Goal: Complete application form

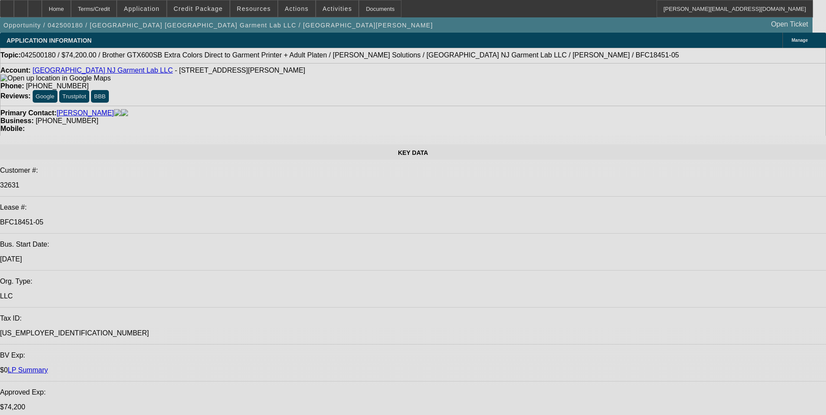
select select "0"
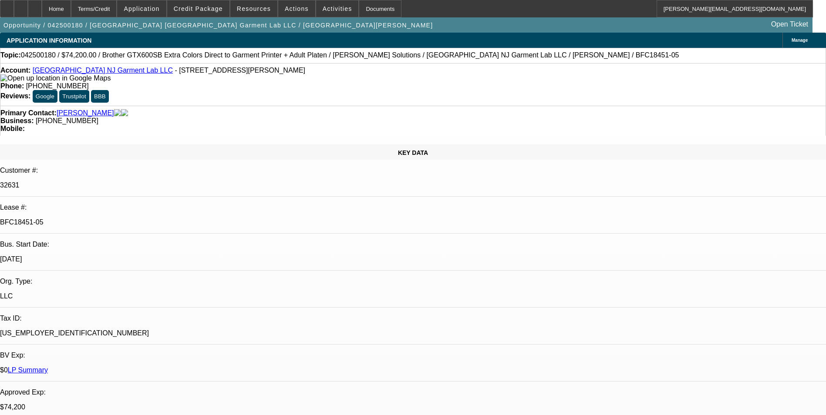
select select "0"
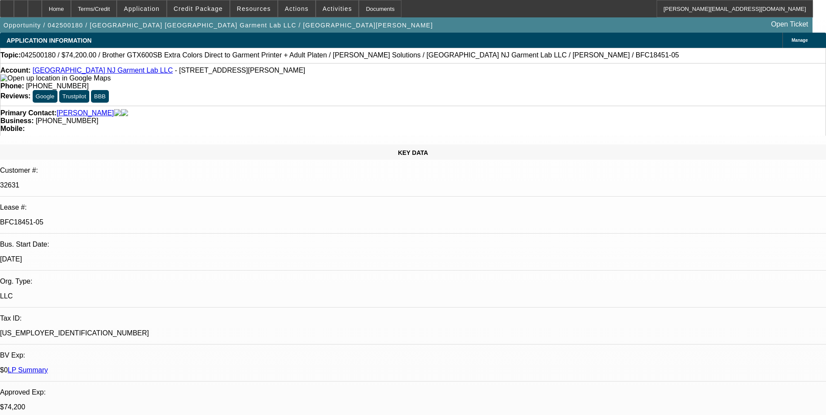
select select "0"
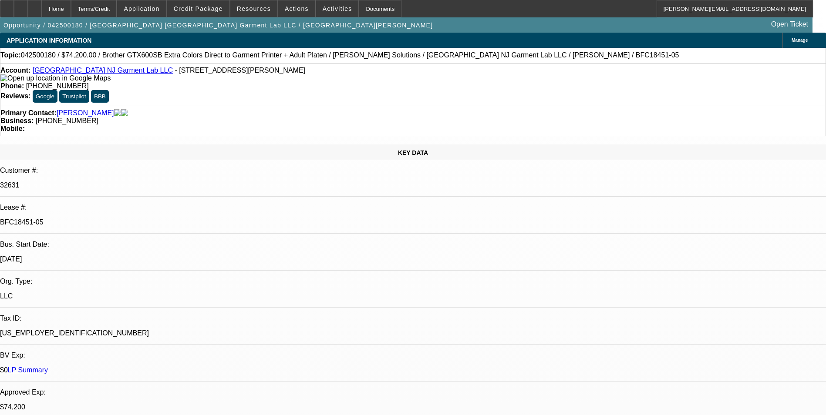
select select "0"
select select "1"
select select "6"
select select "1"
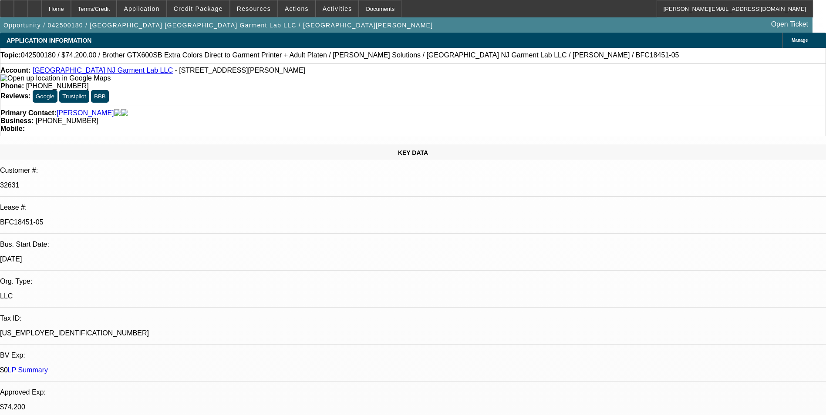
select select "1"
select select "6"
select select "1"
select select "6"
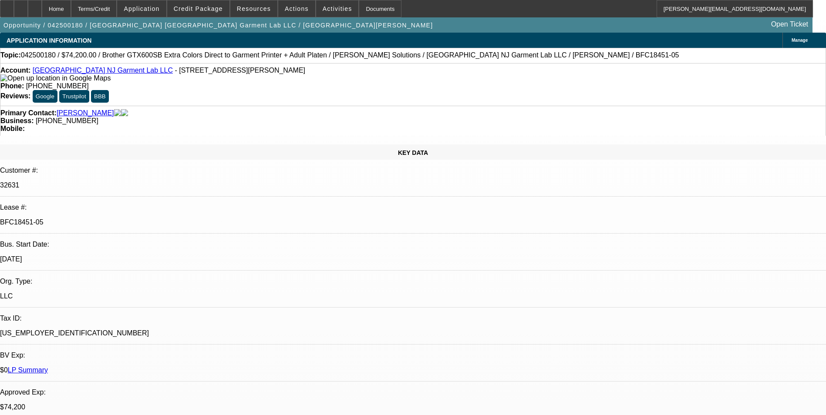
select select "1"
select select "6"
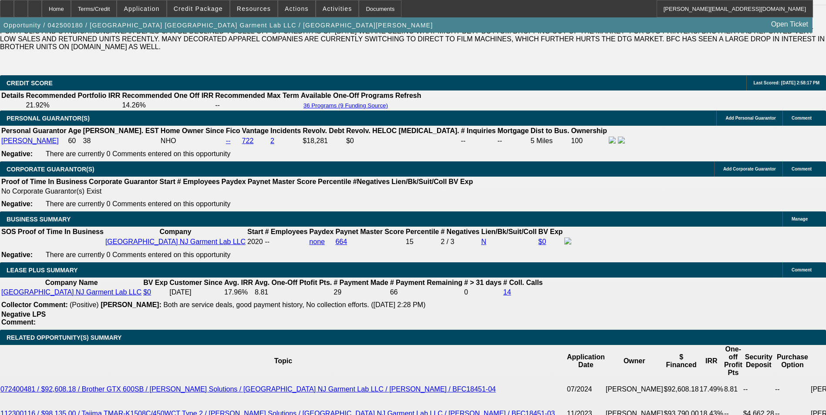
scroll to position [1350, 0]
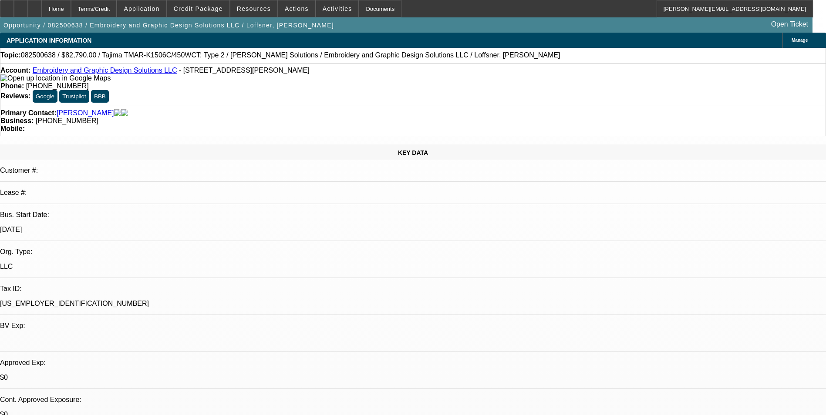
select select "0"
select select "2"
select select "0"
select select "6"
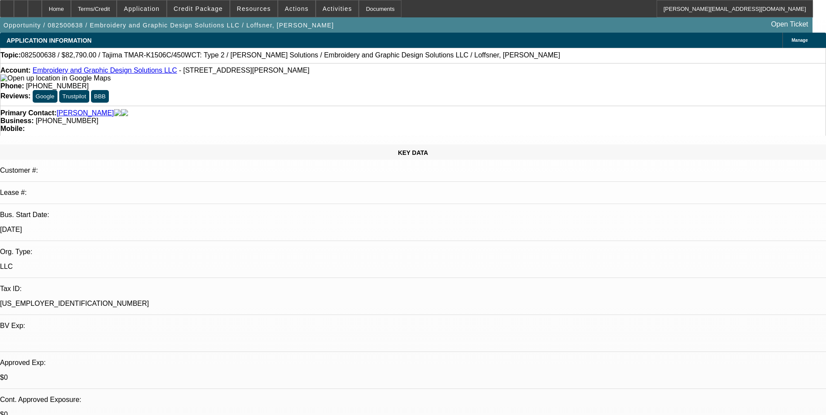
select select "0"
select select "2"
select select "0"
select select "6"
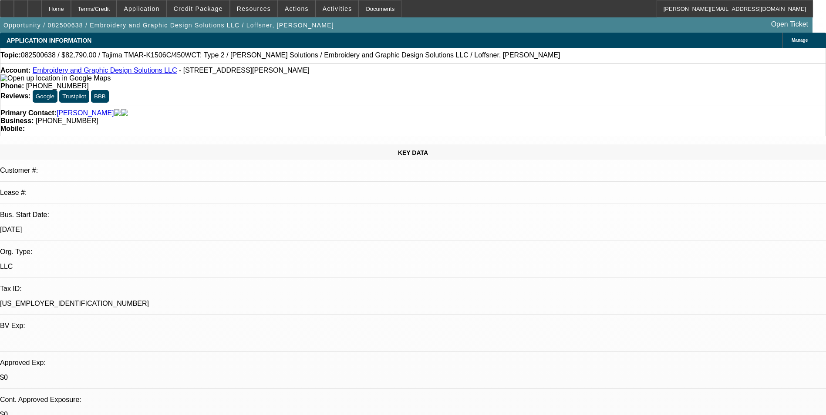
select select "0"
select select "2"
select select "0"
select select "6"
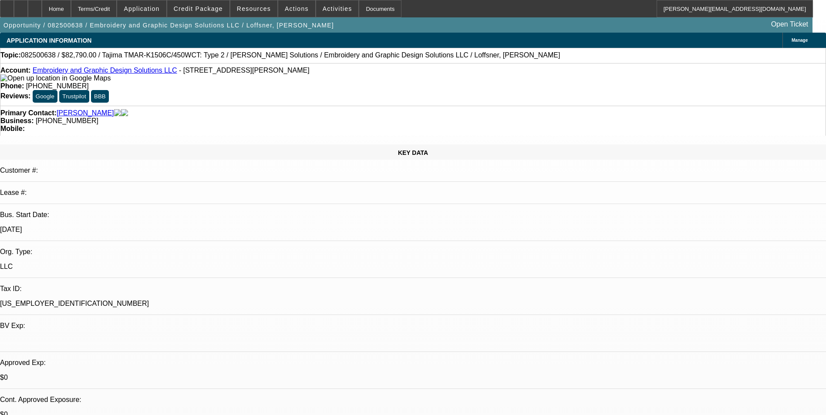
select select "0"
select select "2"
select select "0"
select select "6"
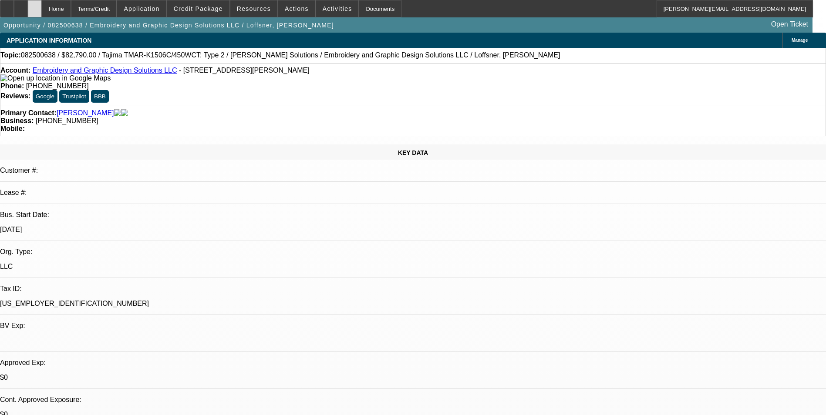
click at [42, 12] on div at bounding box center [35, 8] width 14 height 17
select select "0"
select select "2"
select select "0"
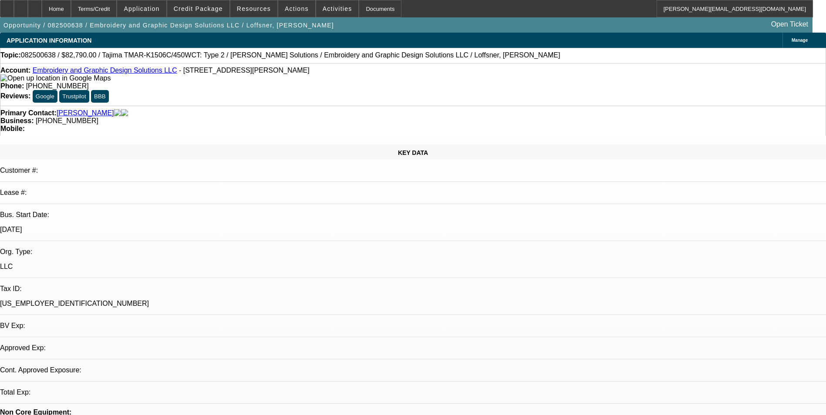
select select "2"
select select "0"
select select "2"
select select "0"
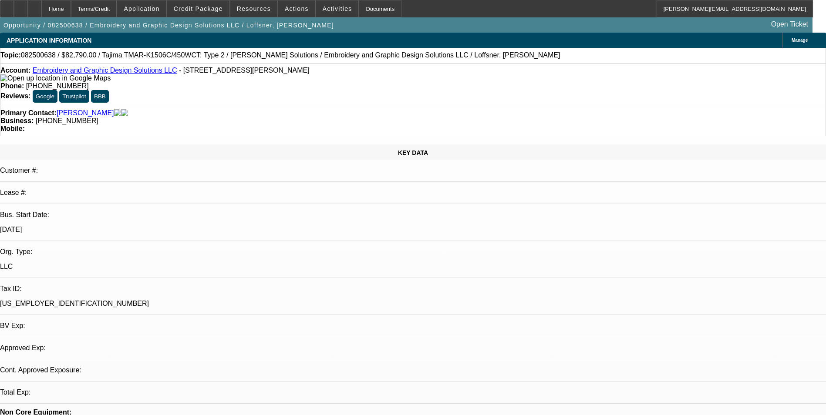
select select "0"
select select "2"
select select "0"
select select "1"
select select "2"
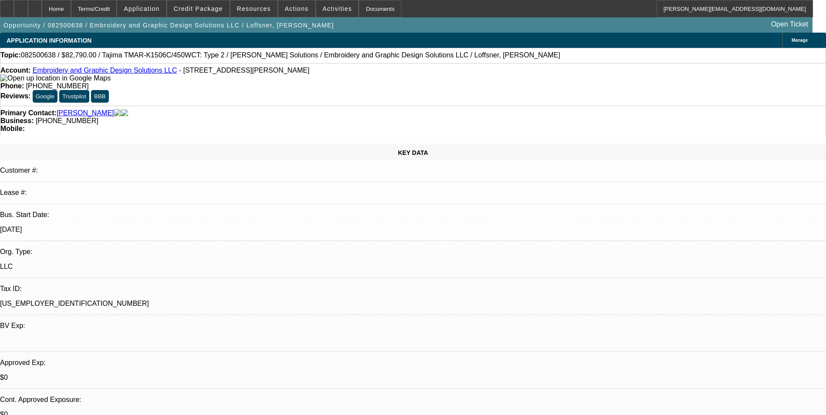
select select "6"
select select "1"
select select "2"
select select "6"
select select "1"
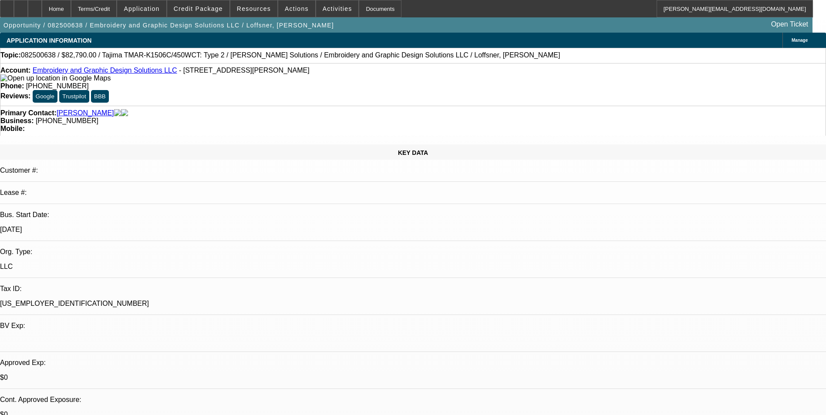
select select "2"
select select "6"
select select "1"
select select "2"
select select "6"
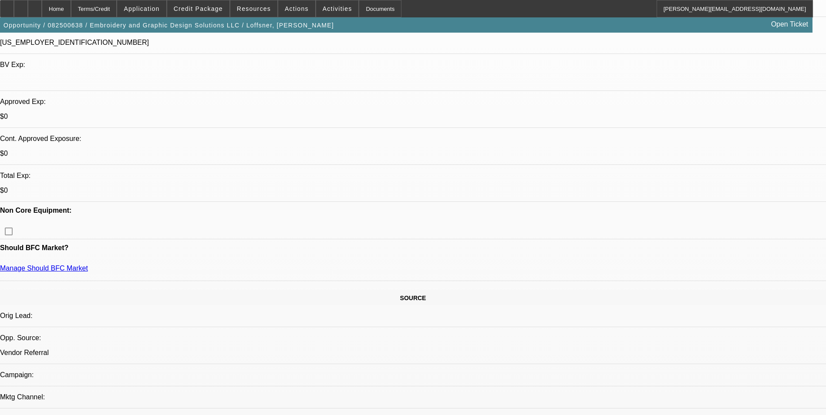
scroll to position [218, 0]
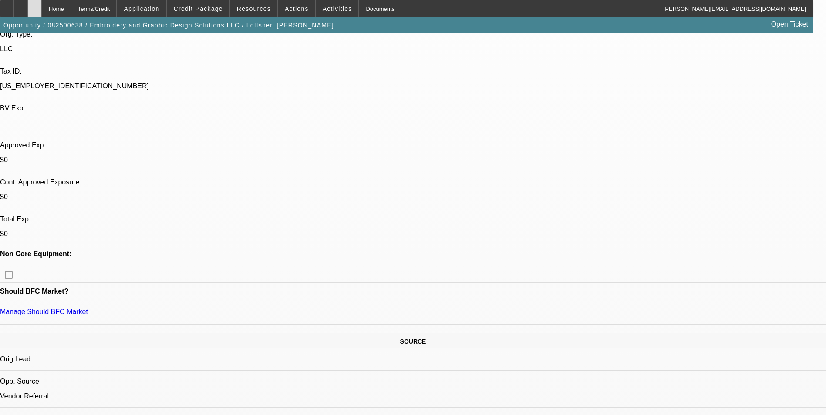
click at [42, 10] on div at bounding box center [35, 8] width 14 height 17
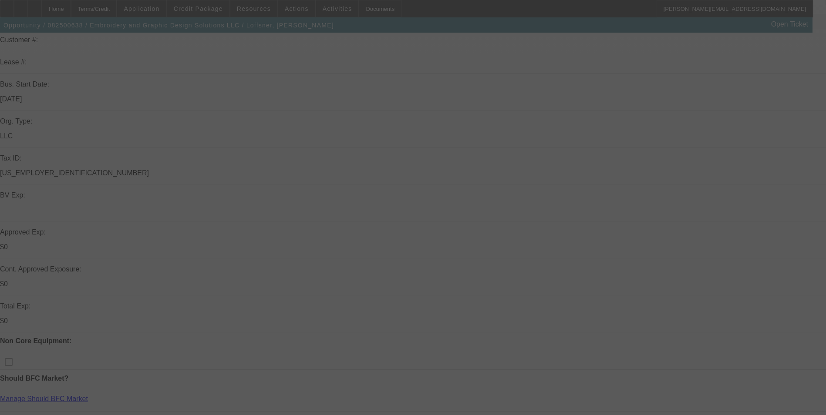
scroll to position [174, 0]
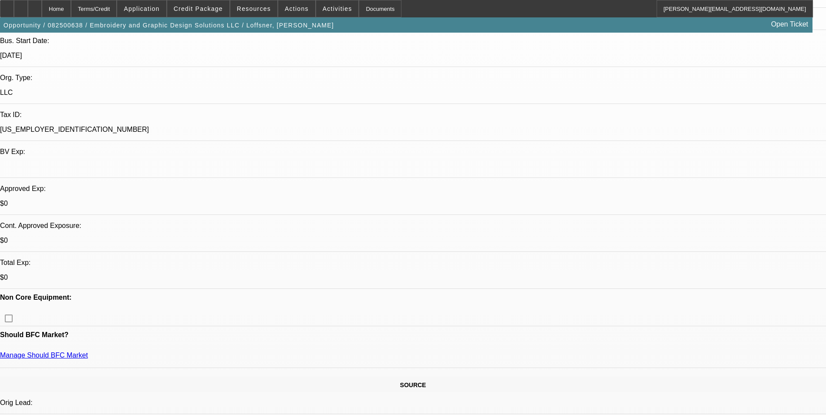
select select "0"
select select "2"
select select "0"
select select "2"
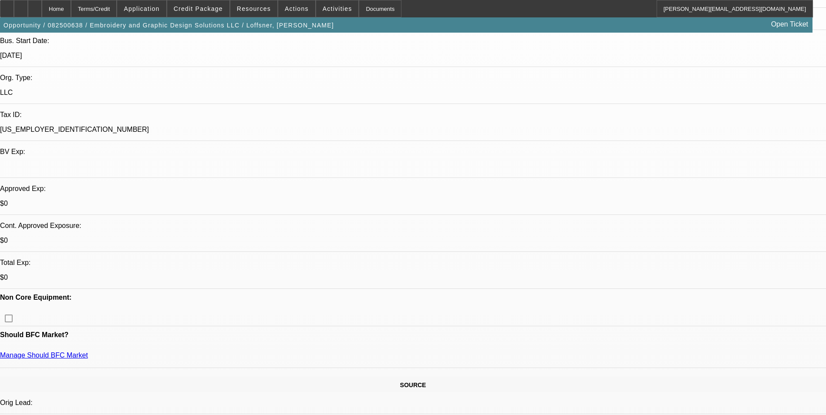
select select "0"
select select "2"
select select "0"
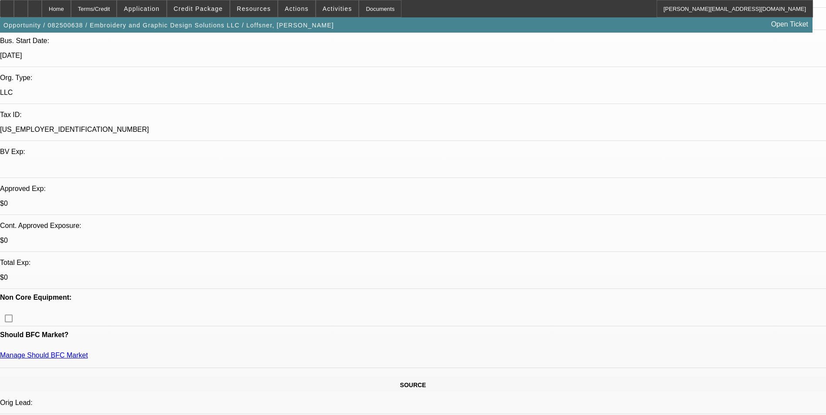
select select "2"
select select "0"
select select "1"
select select "2"
select select "6"
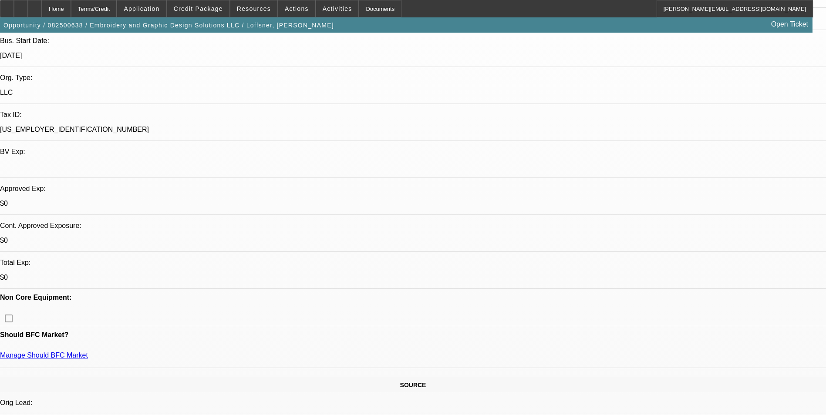
select select "1"
select select "2"
select select "6"
select select "1"
select select "2"
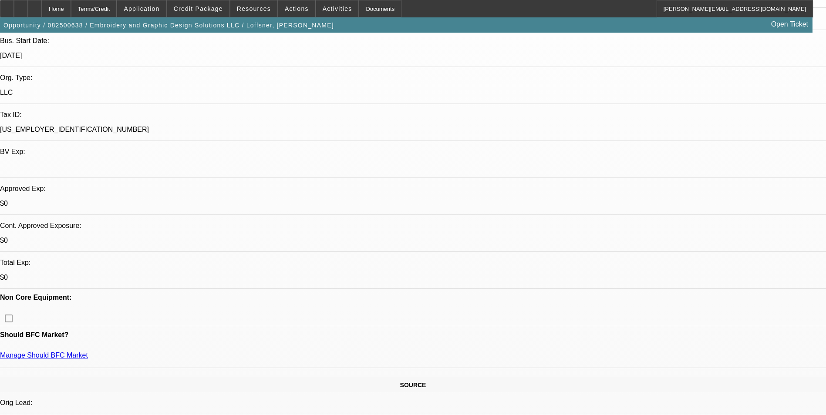
select select "6"
select select "1"
select select "2"
select select "6"
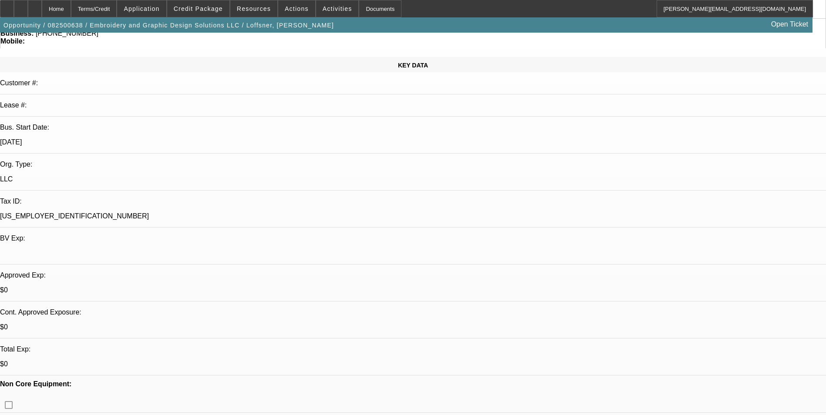
scroll to position [0, 0]
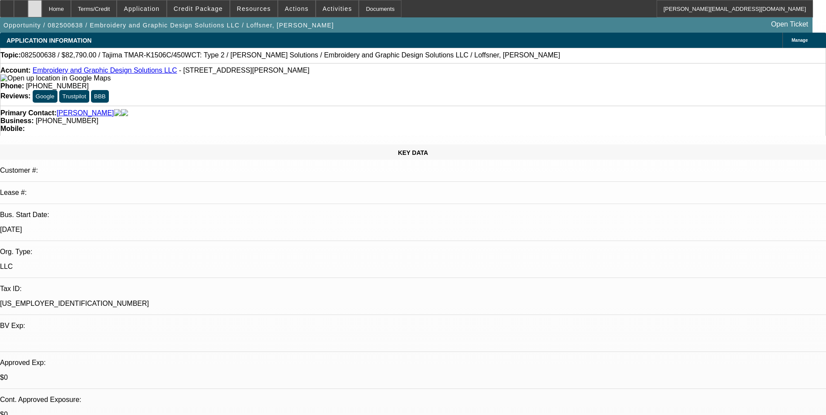
click at [42, 12] on div at bounding box center [35, 8] width 14 height 17
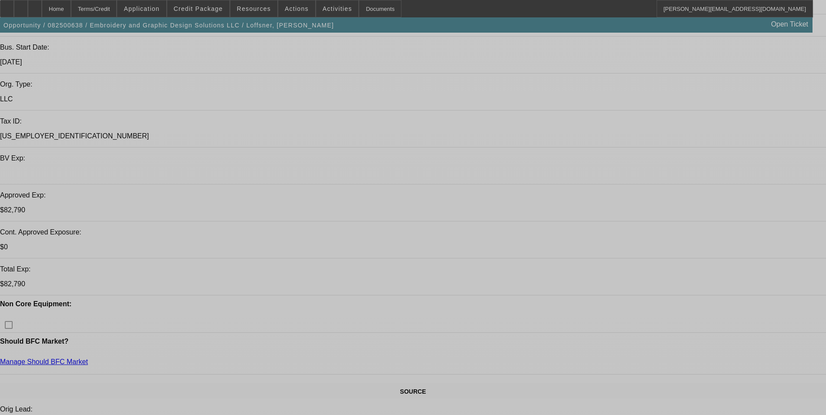
select select "0"
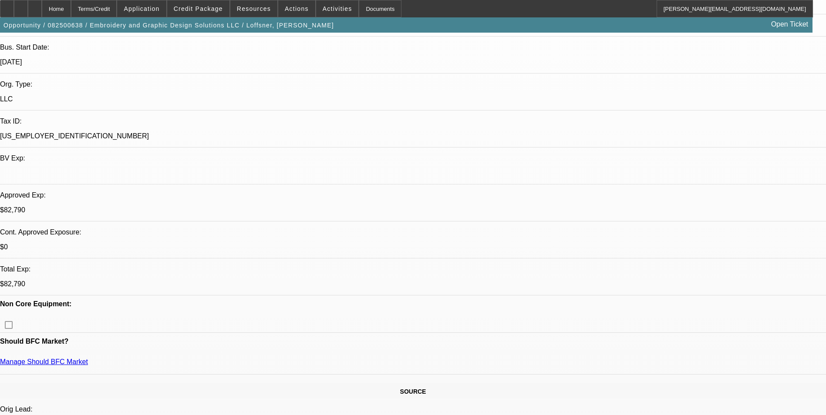
select select "2"
select select "0"
select select "2"
select select "0"
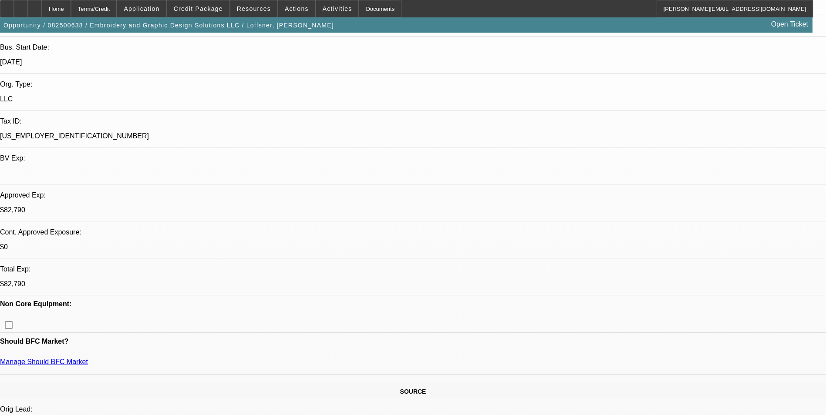
select select "0"
select select "2"
select select "0"
select select "2"
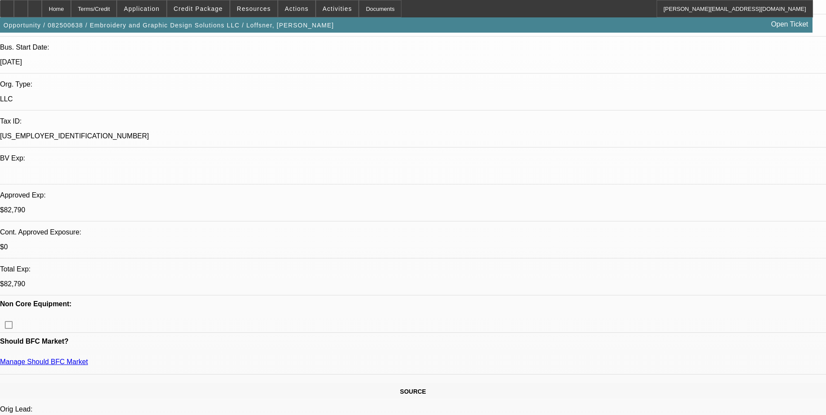
select select "0"
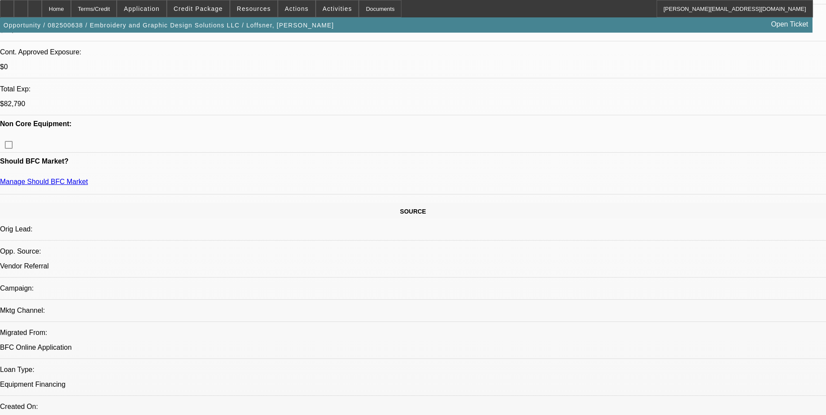
select select "1"
select select "2"
select select "6"
select select "1"
select select "2"
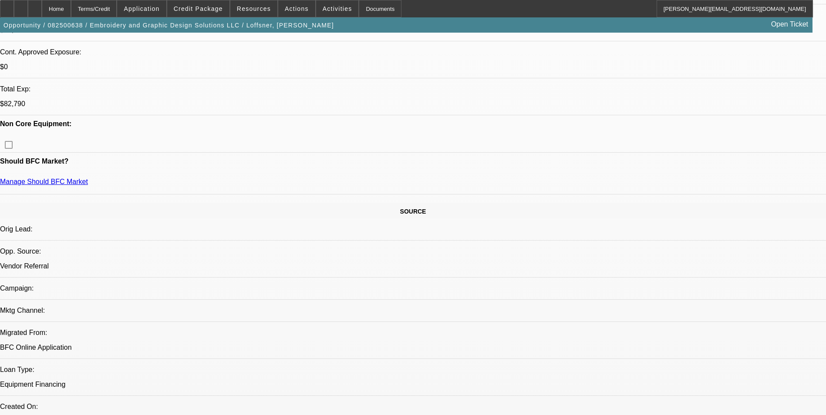
select select "6"
select select "1"
select select "2"
select select "6"
select select "1"
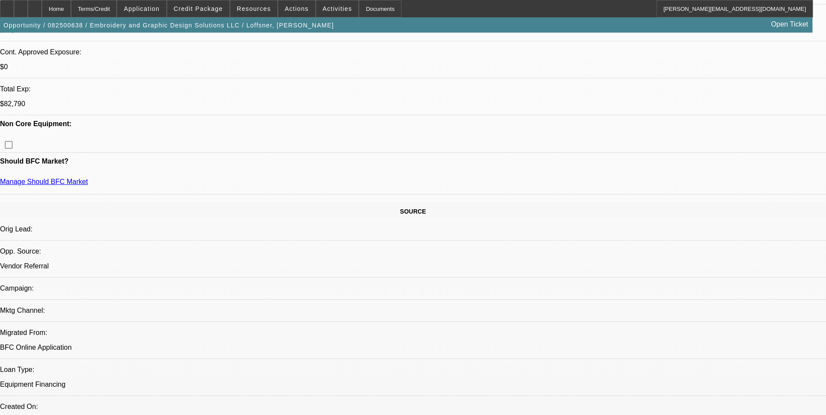
select select "2"
select select "6"
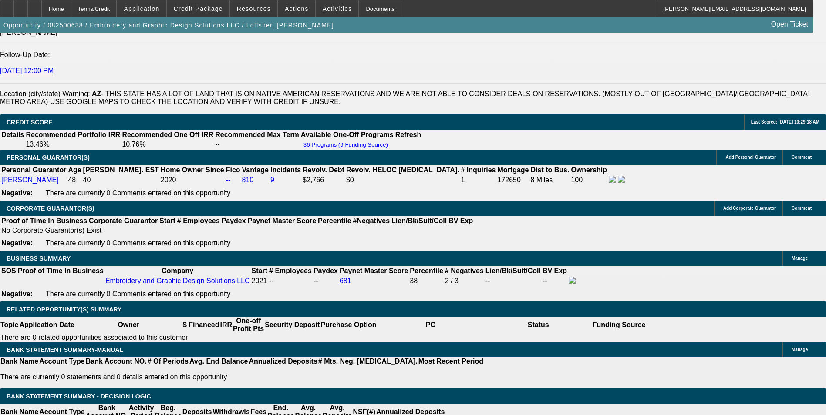
scroll to position [1232, 0]
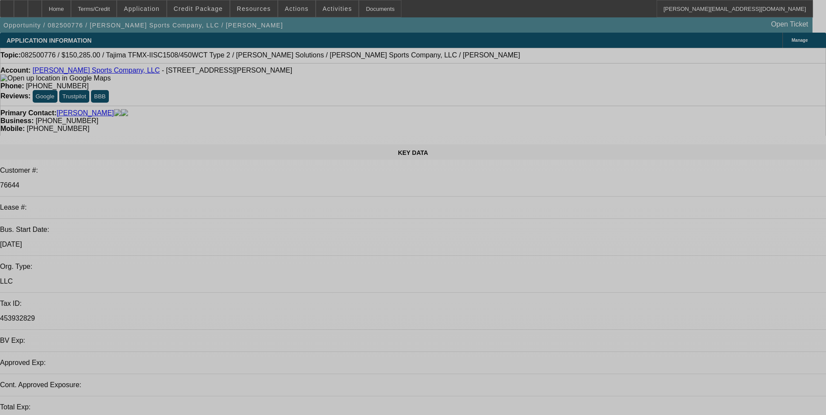
select select "0"
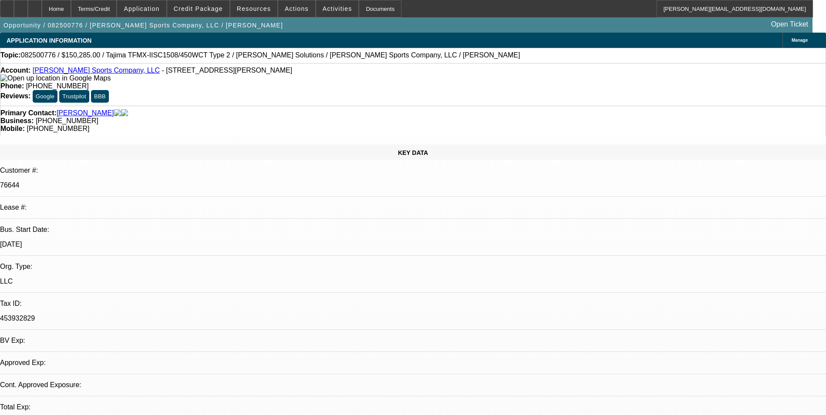
select select "2"
select select "0"
select select "2"
select select "0"
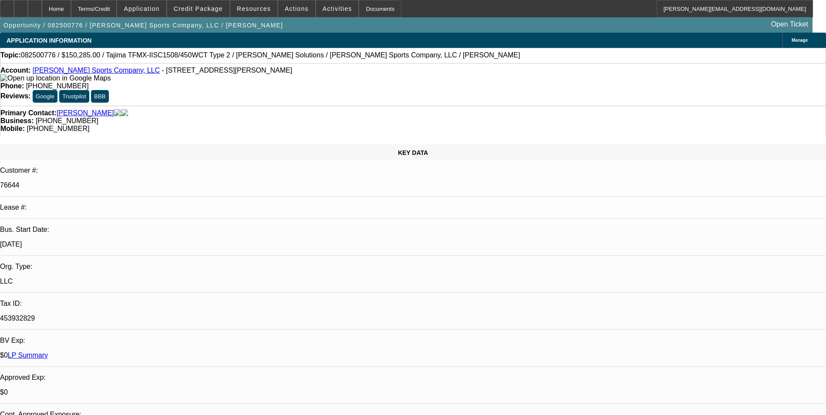
select select "1"
select select "2"
select select "1"
select select "2"
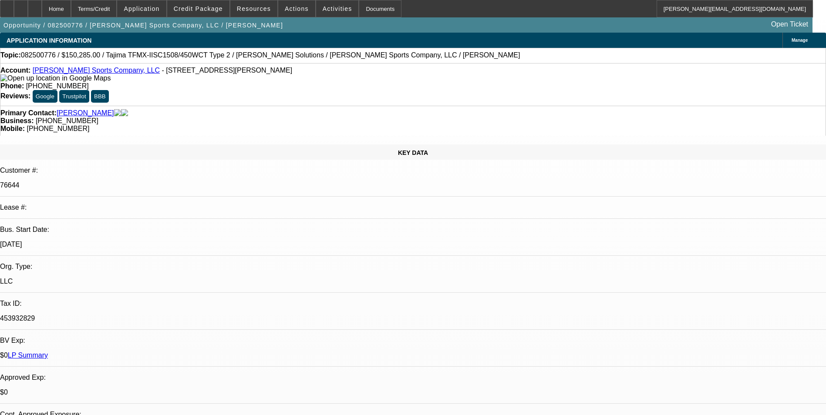
select select "2"
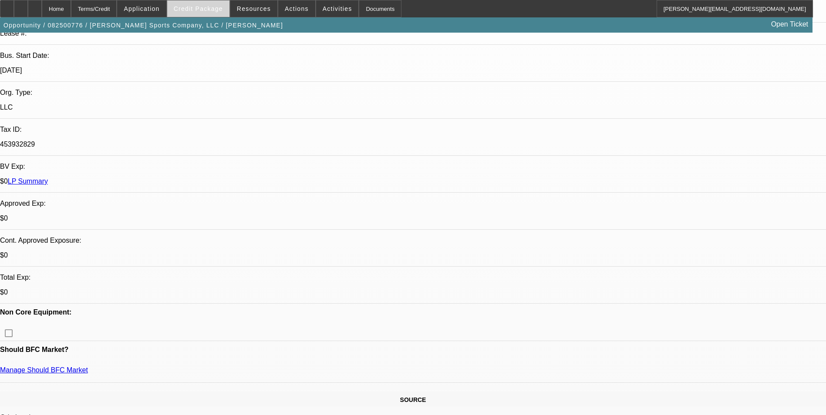
click at [218, 7] on span "Credit Package" at bounding box center [198, 8] width 49 height 7
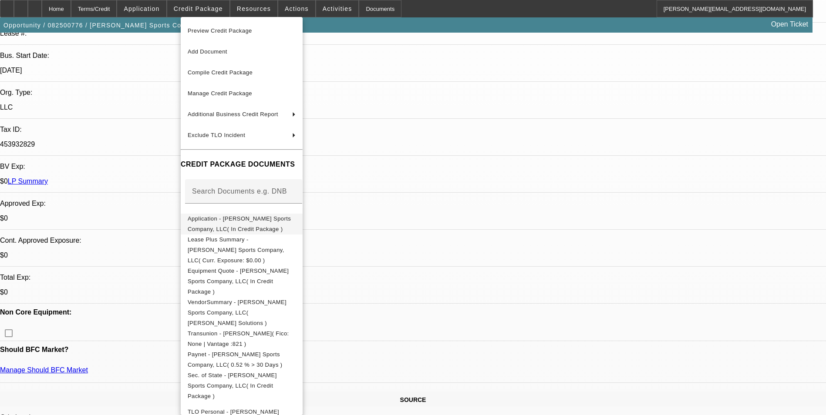
click at [249, 216] on span "Application - Jones Sports Company, LLC( In Credit Package )" at bounding box center [242, 224] width 108 height 21
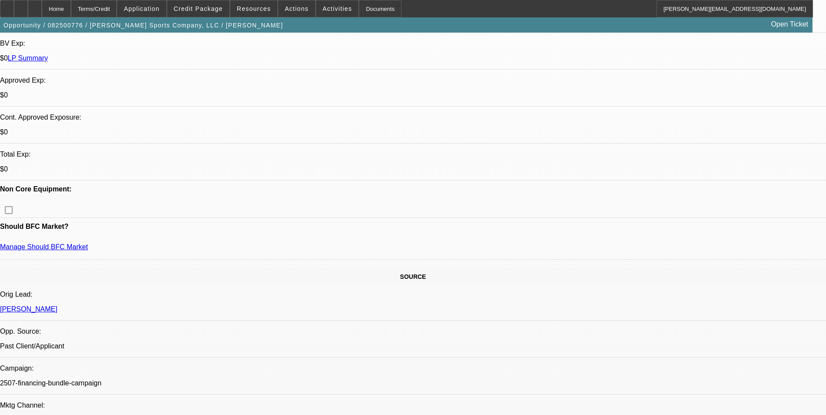
scroll to position [218, 0]
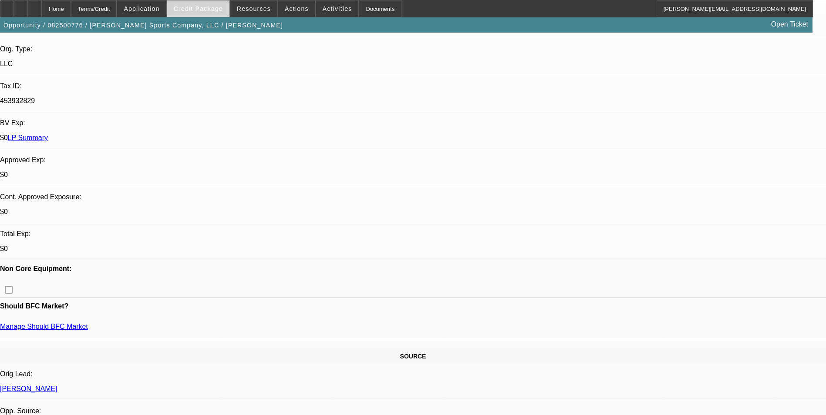
click at [211, 11] on span "Credit Package" at bounding box center [198, 8] width 49 height 7
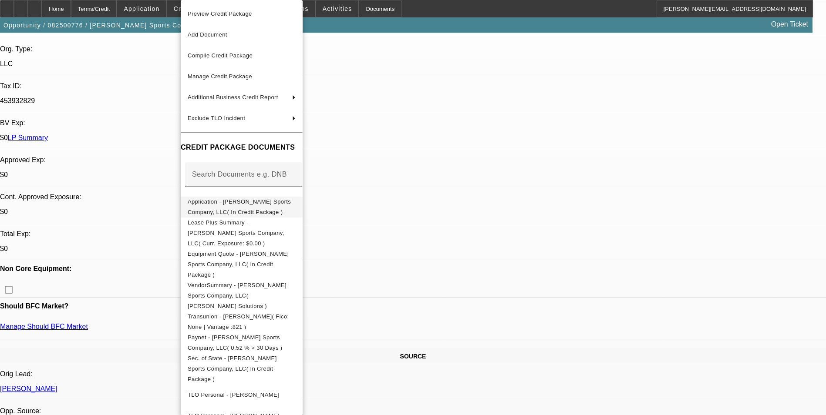
click at [249, 203] on span "Application - Jones Sports Company, LLC( In Credit Package )" at bounding box center [239, 207] width 103 height 17
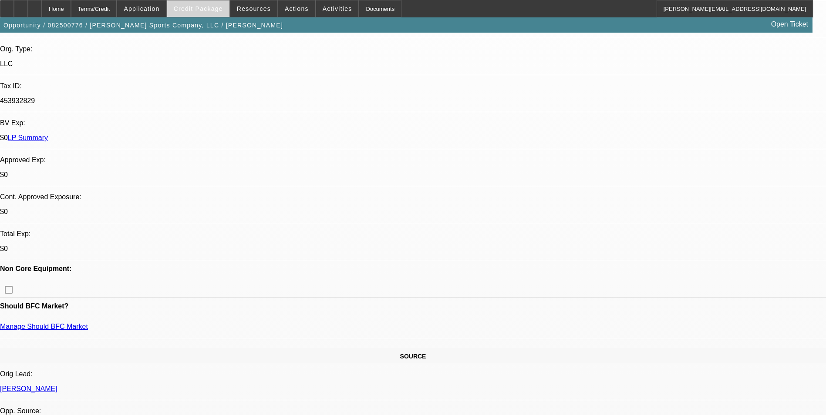
click at [202, 12] on span "Credit Package" at bounding box center [198, 8] width 49 height 7
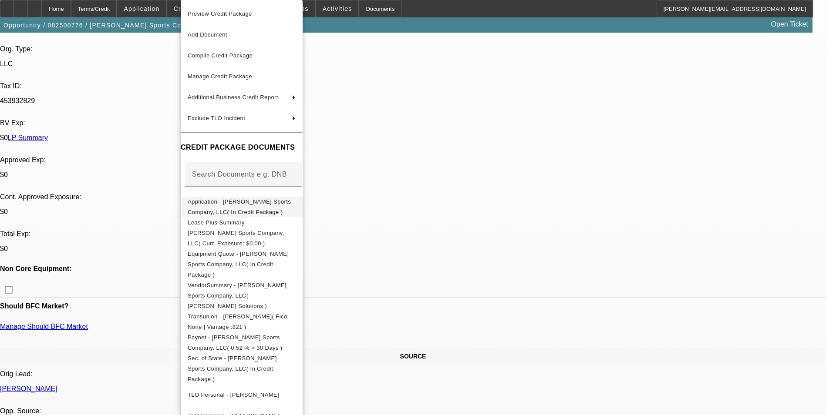
click at [232, 202] on span "Application - Jones Sports Company, LLC( In Credit Package )" at bounding box center [239, 207] width 103 height 17
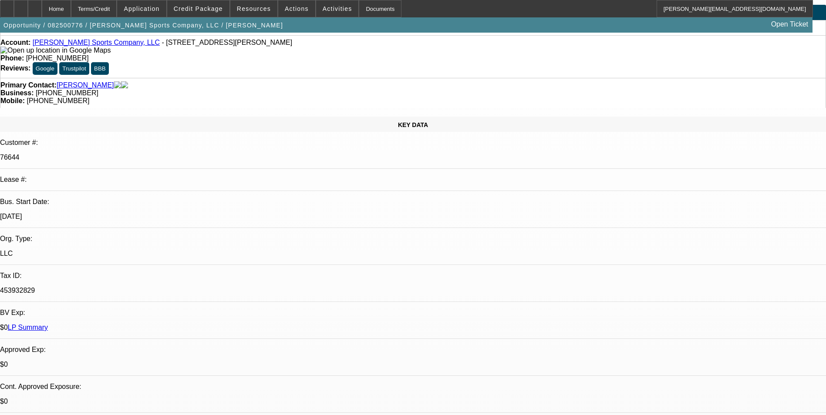
scroll to position [0, 0]
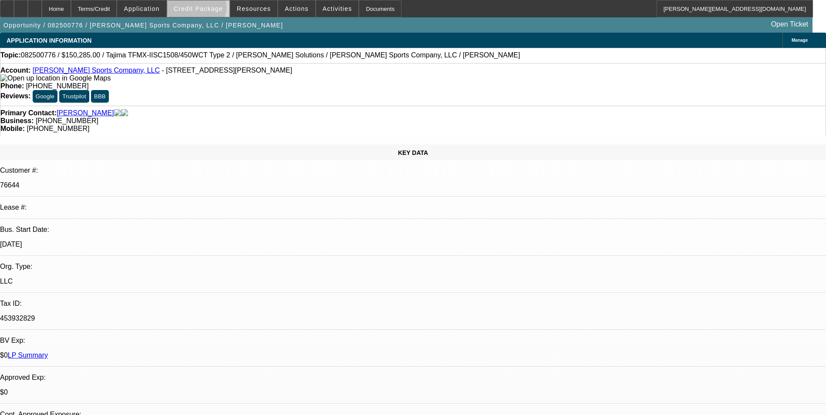
click at [210, 9] on span "Credit Package" at bounding box center [198, 8] width 49 height 7
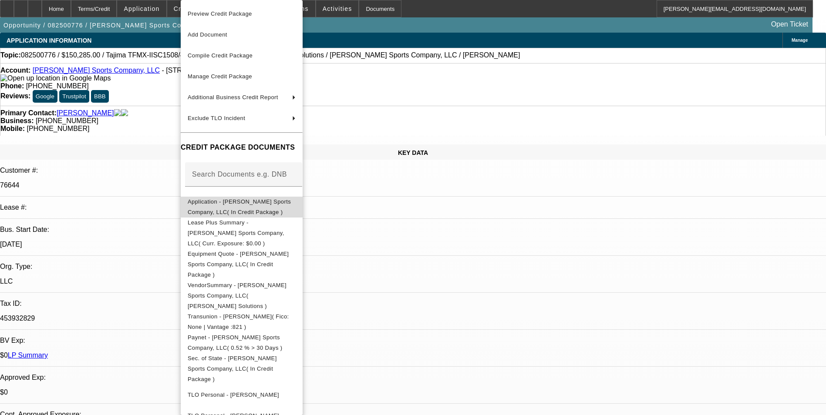
click at [270, 204] on span "Application - Jones Sports Company, LLC( In Credit Package )" at bounding box center [239, 207] width 103 height 17
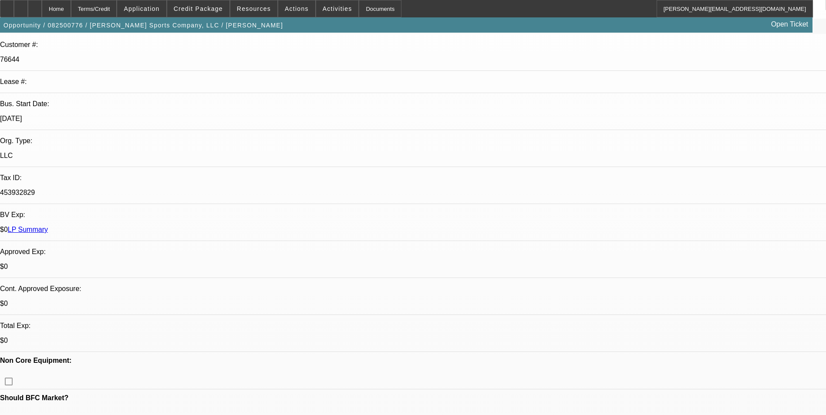
scroll to position [131, 0]
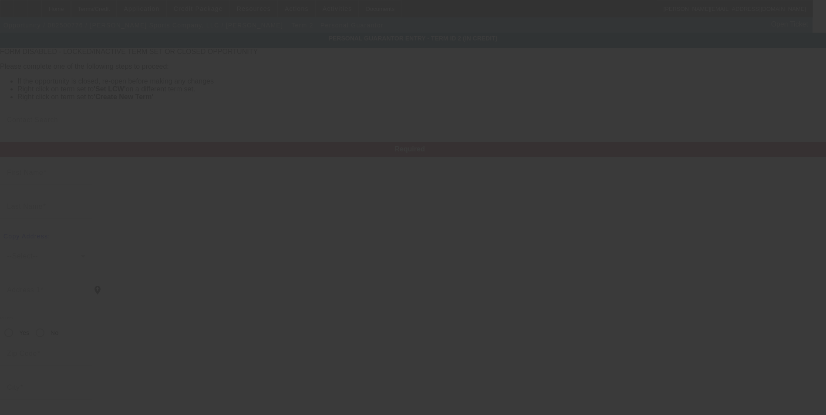
type input "Matthew"
type input "Lemman"
type input "7250 Southwest Durham Road"
radio input "true"
type input "97224"
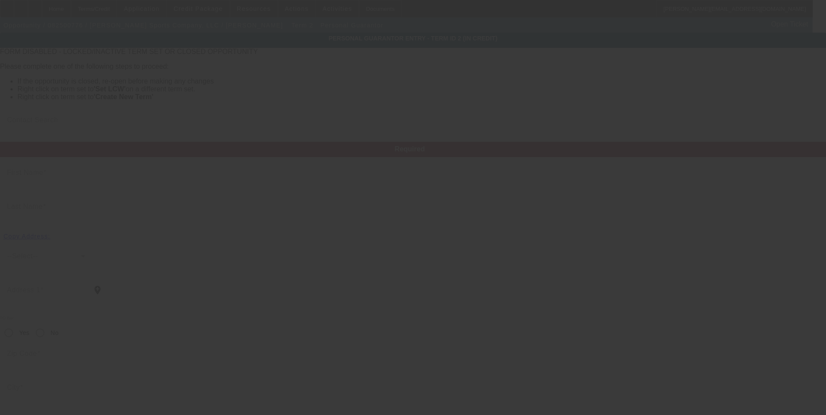
type input "Tigard"
type input "(503) 747-6141"
type input "60"
type input "532-13-8025"
type input "matt@jonesgolfbags.com"
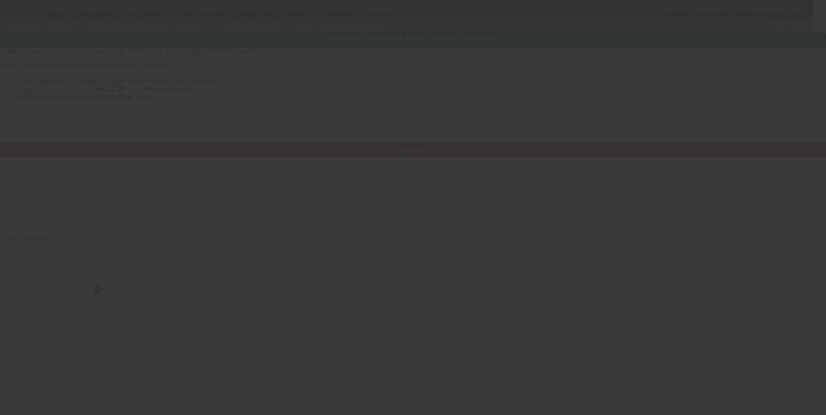
type input "(503) 997-9075"
type input "$550,000.00"
type input "$95,000.00"
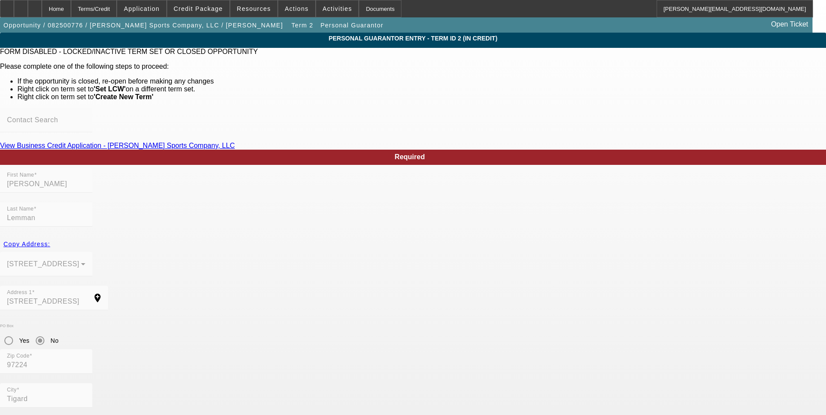
scroll to position [27, 0]
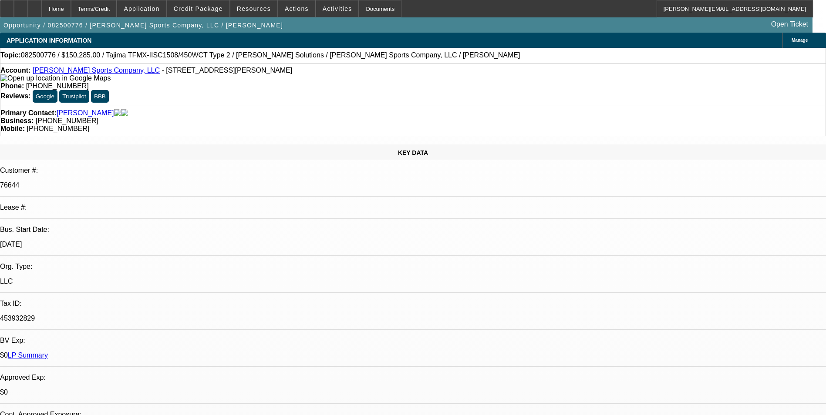
select select "0"
select select "2"
select select "0"
select select "2"
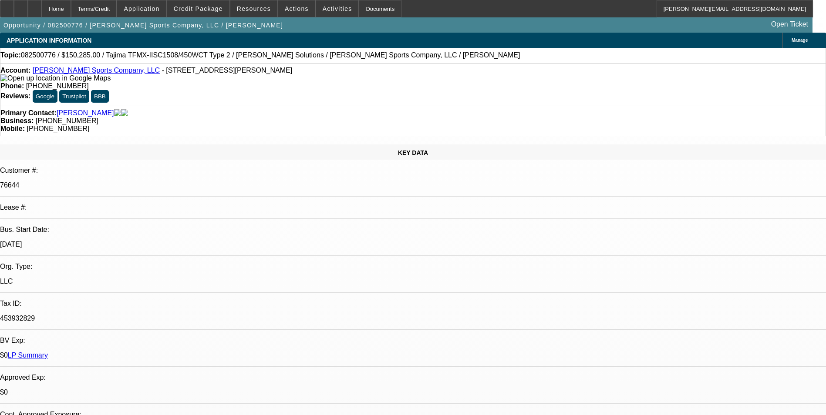
select select "0"
select select "2"
select select "0"
select select "2"
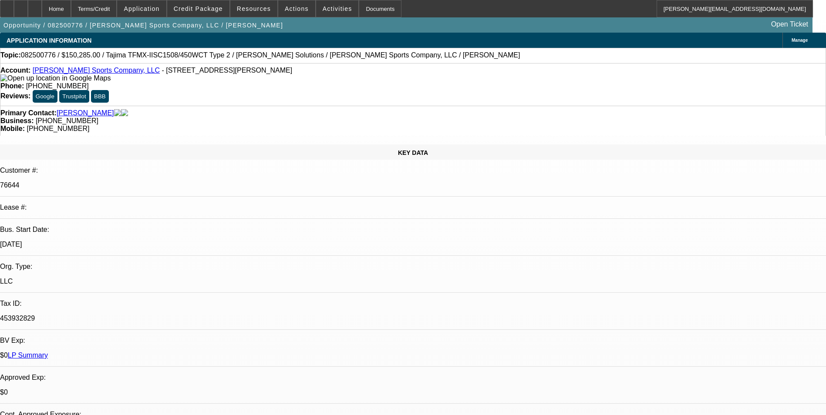
select select "0"
select select "2"
select select "0"
select select "2"
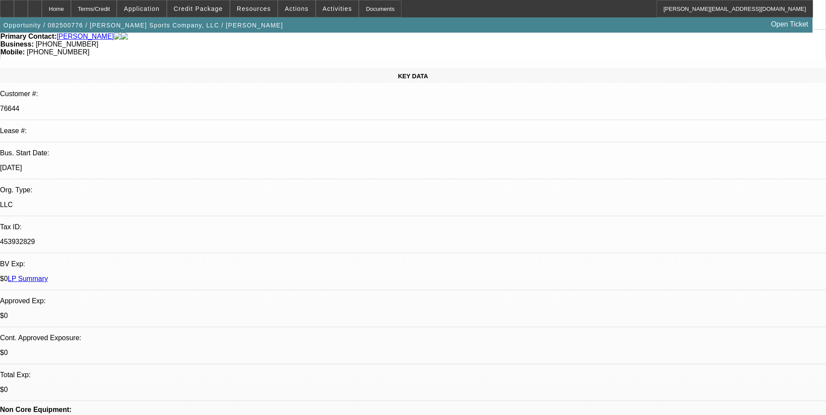
scroll to position [174, 0]
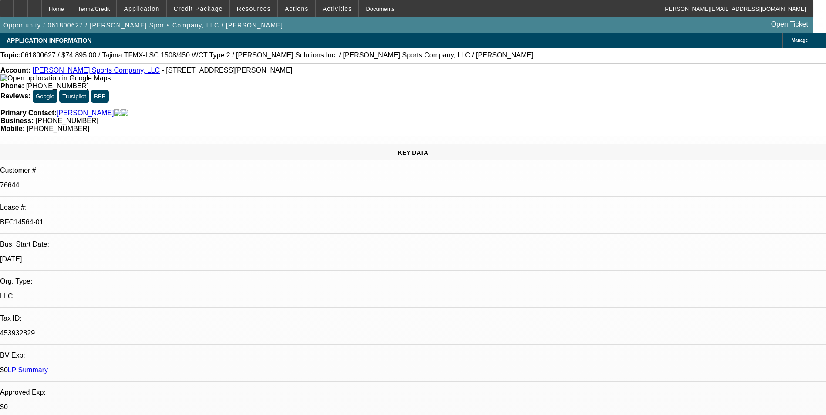
select select "0"
select select "2"
select select "0"
select select "2"
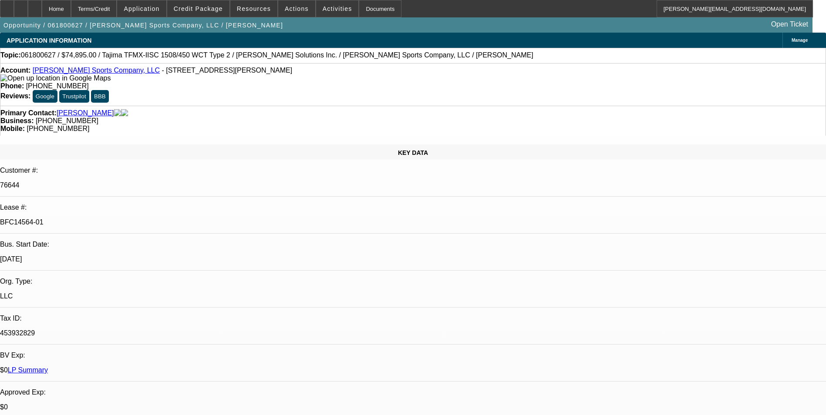
select select "0"
select select "2"
select select "0"
select select "2"
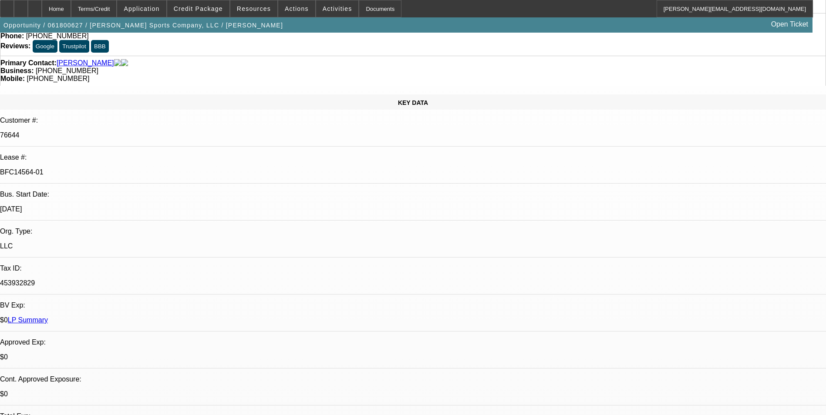
scroll to position [44, 0]
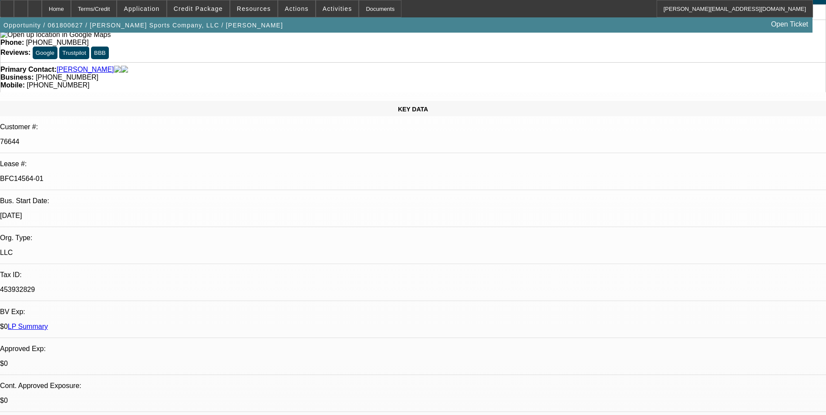
click at [48, 323] on link "LP Summary" at bounding box center [28, 326] width 40 height 7
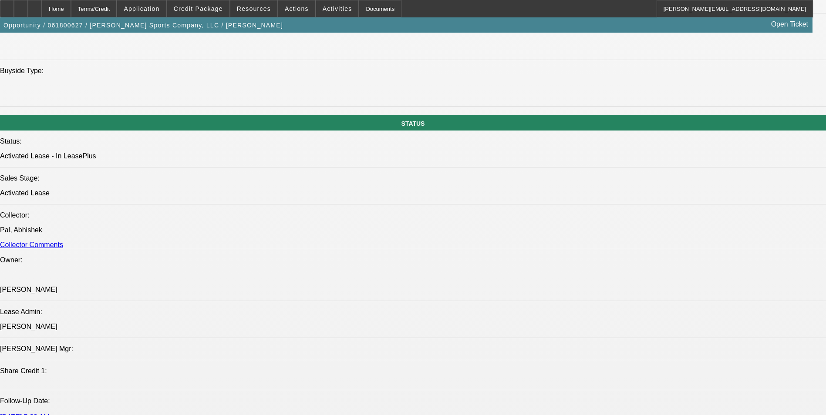
scroll to position [914, 0]
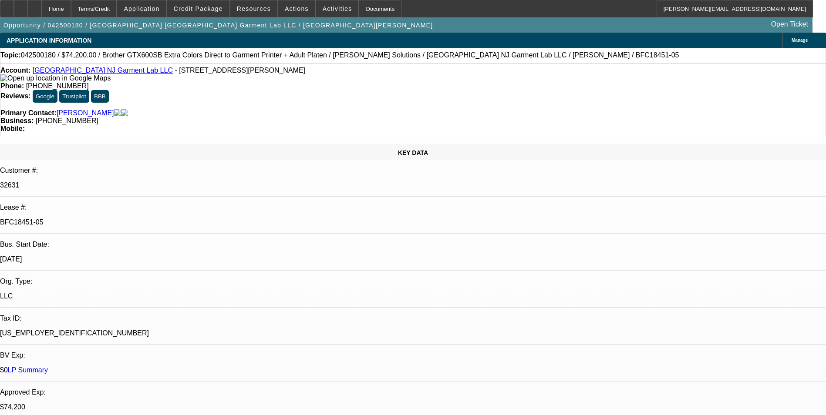
select select "0"
select select "6"
select select "0"
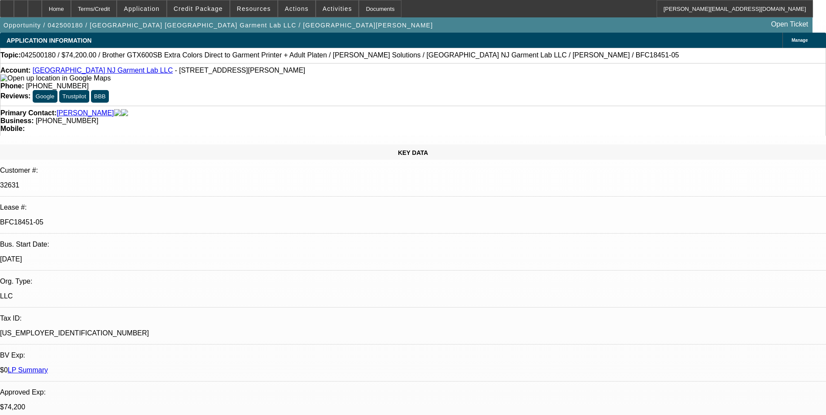
select select "0"
select select "6"
select select "0"
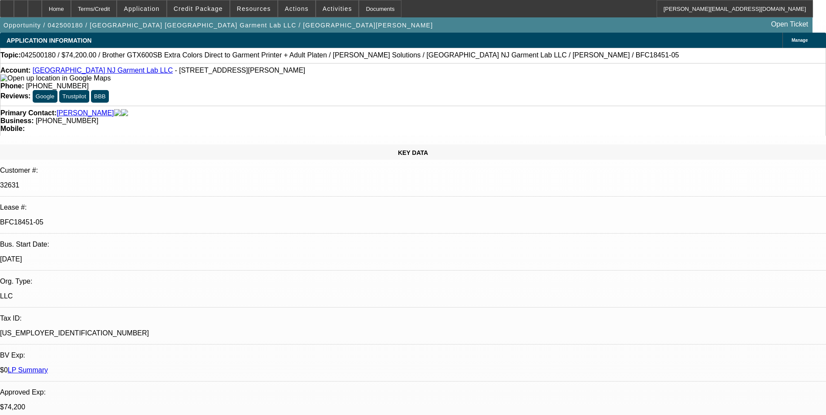
select select "0"
select select "6"
select select "0"
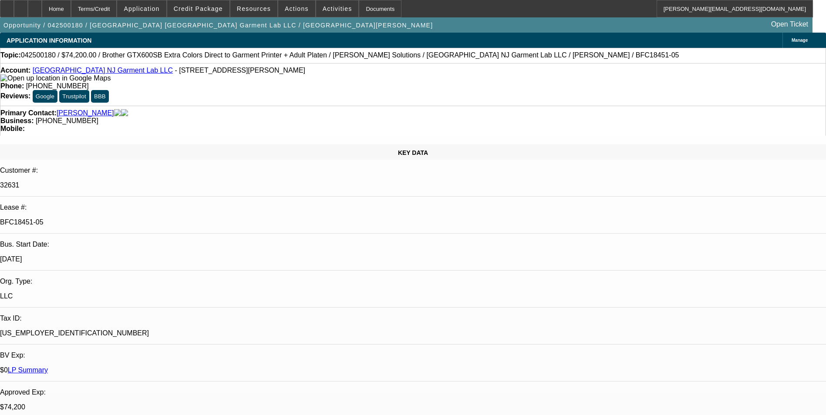
select select "6"
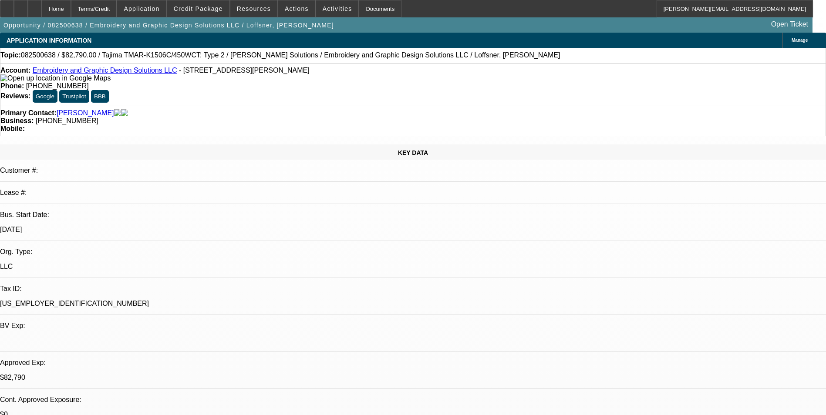
select select "0"
select select "2"
select select "0"
select select "6"
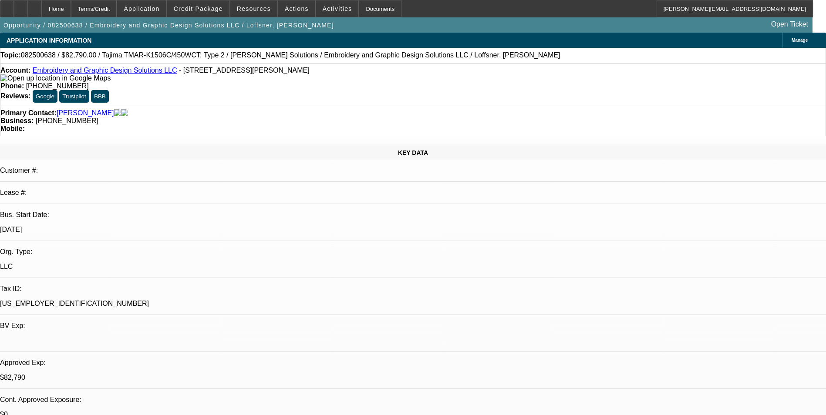
select select "0"
select select "2"
select select "0"
select select "6"
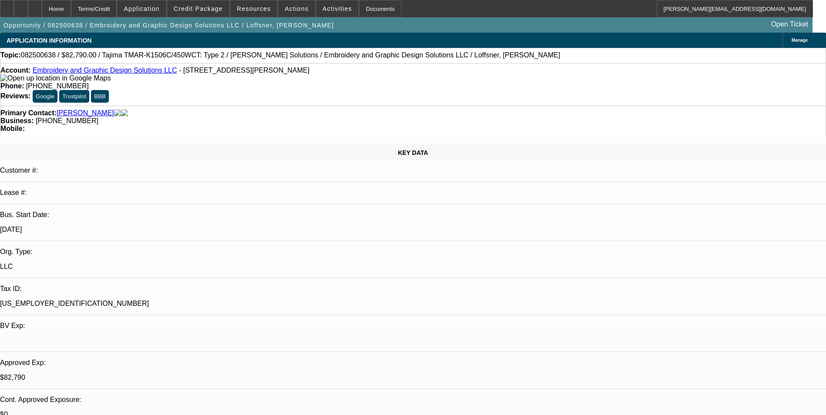
select select "0"
select select "2"
select select "0"
select select "6"
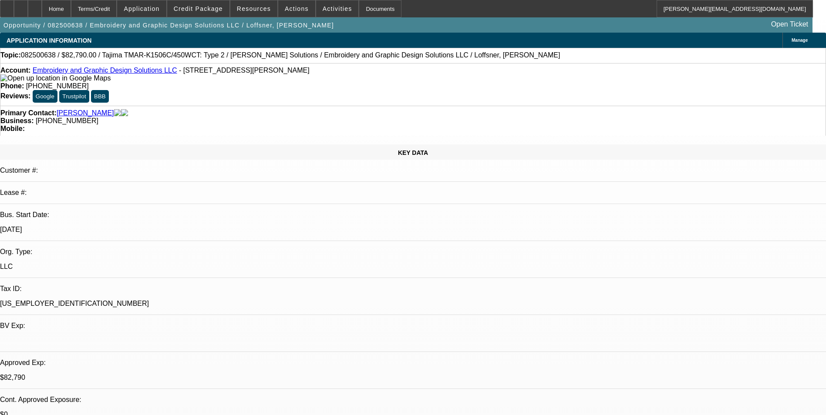
select select "0"
select select "2"
select select "0"
select select "6"
